Goal: Transaction & Acquisition: Purchase product/service

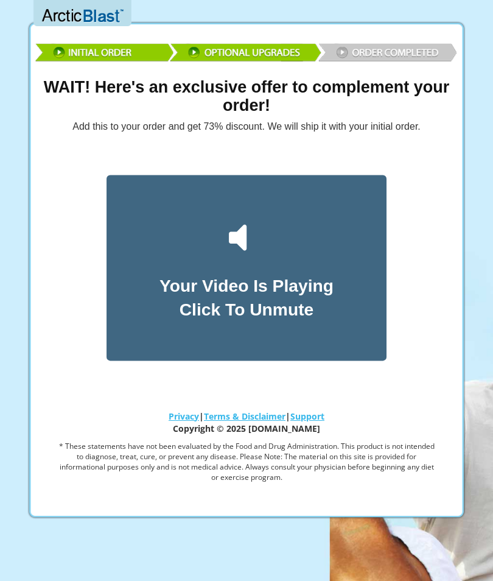
click at [284, 239] on div "Your Video Is Playing Click To Unmute" at bounding box center [246, 268] width 280 height 186
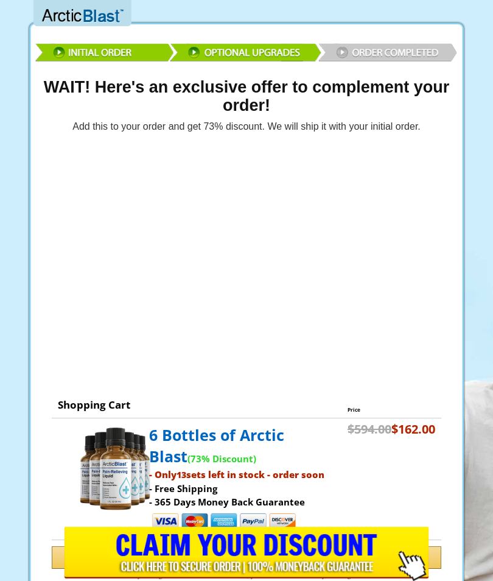
click at [375, 550] on input "image" at bounding box center [246, 553] width 365 height 54
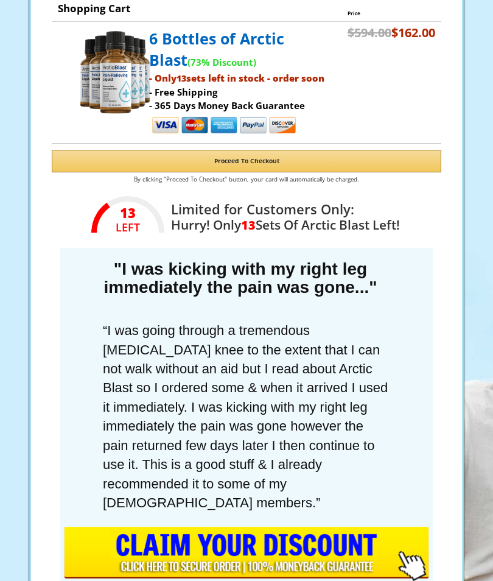
click at [308, 553] on input "image" at bounding box center [246, 553] width 365 height 54
click at [329, 561] on input "image" at bounding box center [246, 553] width 365 height 54
click at [419, 562] on input "image" at bounding box center [246, 553] width 365 height 54
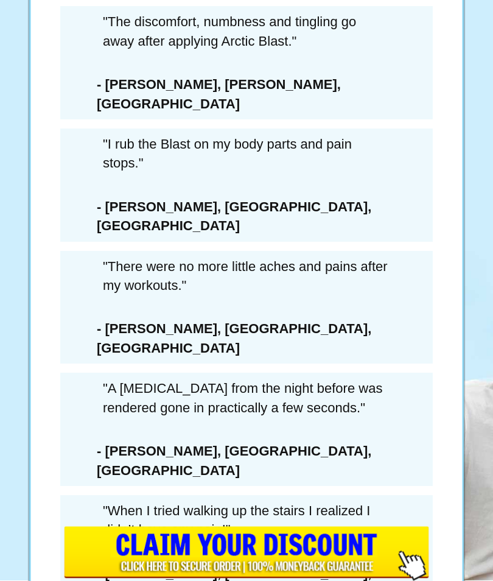
scroll to position [7563, 0]
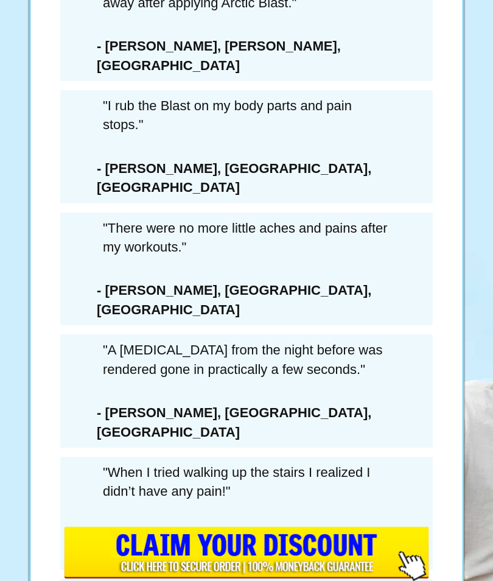
click at [331, 580] on input "image" at bounding box center [246, 553] width 365 height 54
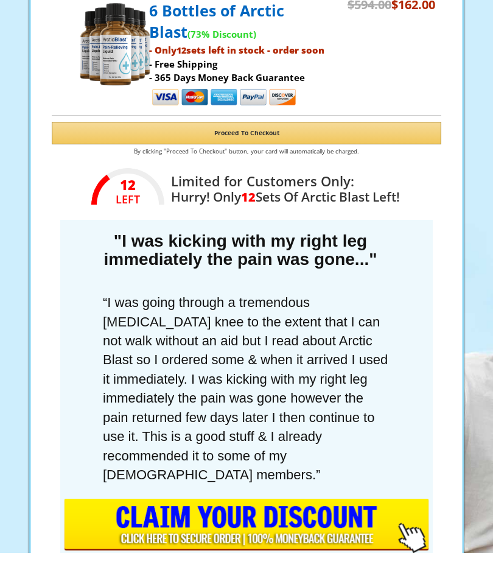
scroll to position [424, 0]
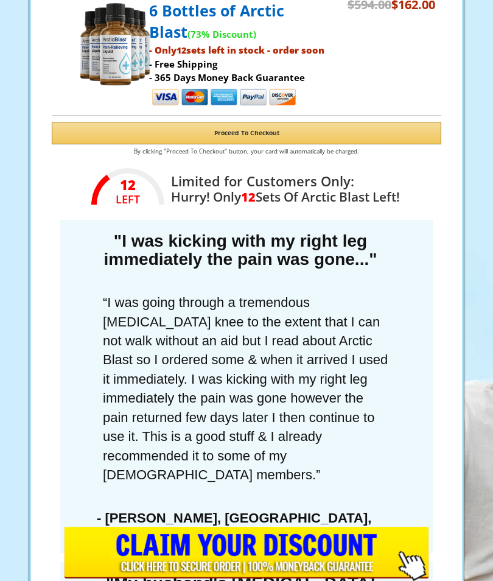
click at [313, 553] on input "image" at bounding box center [246, 553] width 365 height 54
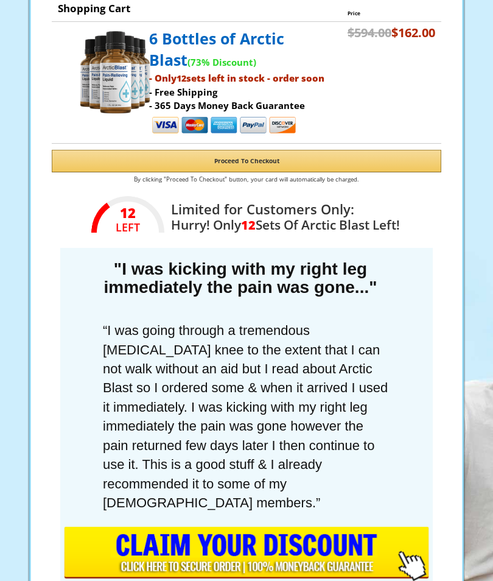
click at [319, 555] on input "image" at bounding box center [246, 553] width 365 height 54
click at [426, 556] on input "image" at bounding box center [246, 553] width 365 height 54
click at [411, 544] on input "image" at bounding box center [246, 553] width 365 height 54
click at [261, 570] on input "image" at bounding box center [246, 553] width 365 height 54
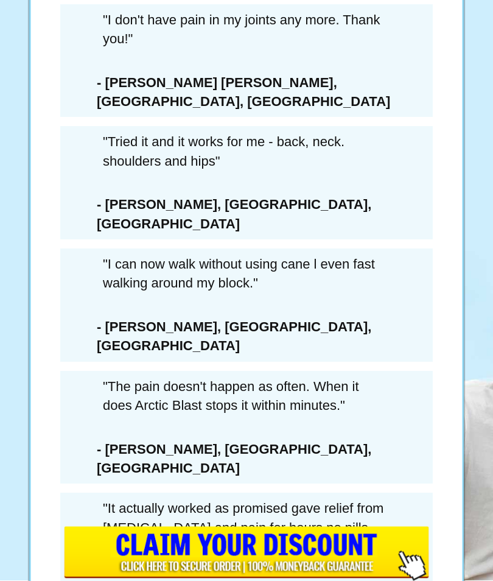
scroll to position [7563, 0]
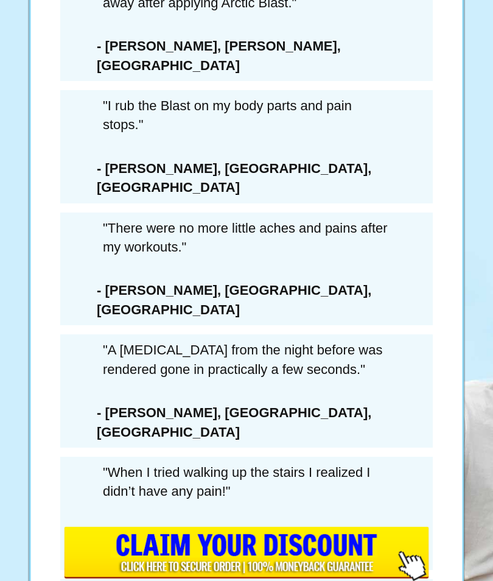
click at [336, 580] on input "image" at bounding box center [246, 553] width 365 height 54
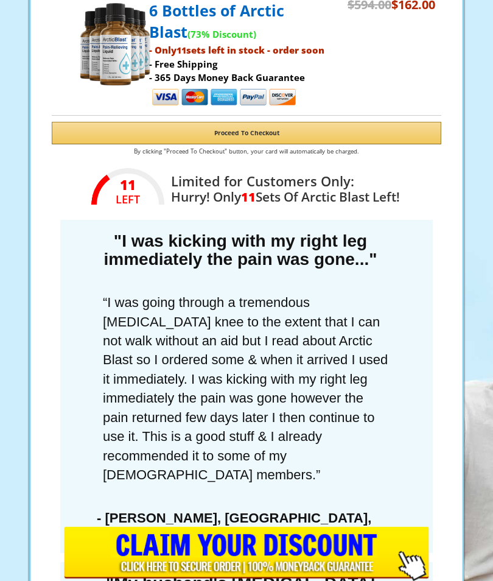
click at [332, 558] on input "image" at bounding box center [246, 553] width 365 height 54
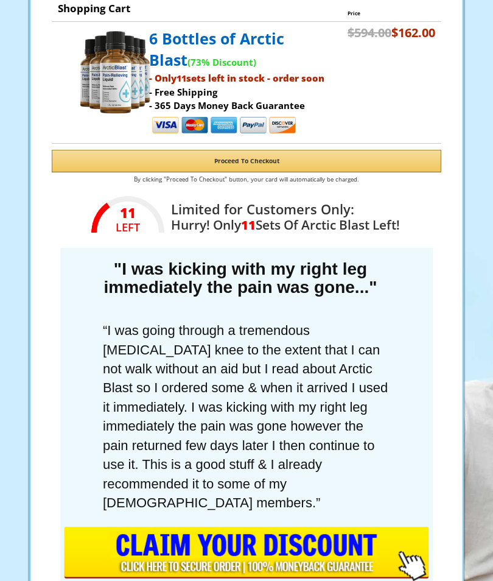
click at [279, 156] on button "Proceed To Checkout" at bounding box center [246, 161] width 389 height 23
